Goal: Task Accomplishment & Management: Manage account settings

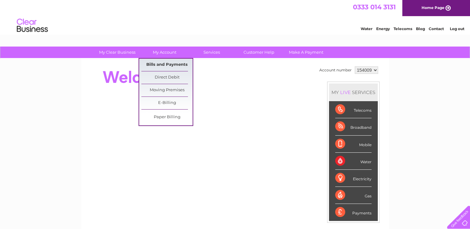
click at [180, 64] on link "Bills and Payments" at bounding box center [166, 65] width 51 height 12
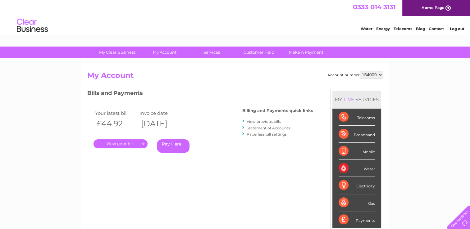
click at [135, 144] on link "." at bounding box center [120, 143] width 54 height 9
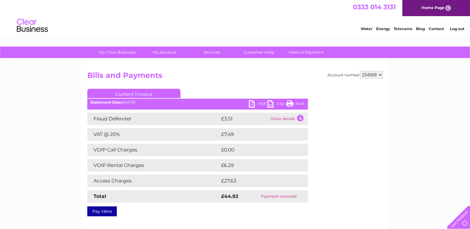
click at [291, 104] on link "Print" at bounding box center [295, 104] width 19 height 9
click at [253, 103] on link "PDF" at bounding box center [258, 104] width 19 height 9
click at [290, 105] on link "Print" at bounding box center [295, 104] width 19 height 9
click at [253, 103] on link "PDF" at bounding box center [258, 104] width 19 height 9
click at [461, 29] on link "Log out" at bounding box center [456, 28] width 15 height 5
